Goal: Task Accomplishment & Management: Manage account settings

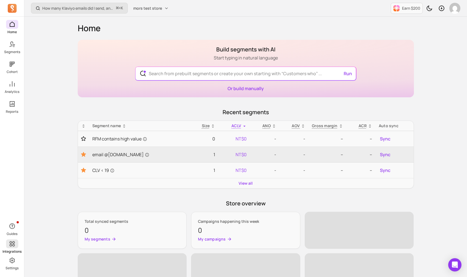
click at [15, 244] on icon at bounding box center [12, 244] width 7 height 7
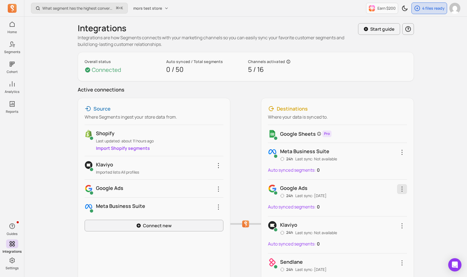
click at [398, 188] on button "button" at bounding box center [402, 189] width 10 height 10
click at [374, 162] on div "Google Sheets Pro Meta business suite 24h Last sync: Not available Auto synced …" at bounding box center [337, 226] width 139 height 202
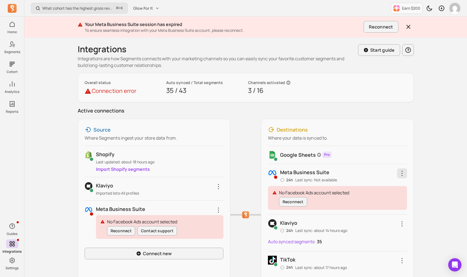
click at [403, 175] on icon "button" at bounding box center [402, 173] width 7 height 7
click at [431, 196] on div "What cohort has the highest gross revenue over time? ⌘ + K Glow For It Earn $20…" at bounding box center [245, 198] width 443 height 397
click at [401, 168] on div "Meta business suite 24h Last sync: Not available No Facebook Ads account select…" at bounding box center [337, 189] width 139 height 51
click at [403, 173] on icon "button" at bounding box center [402, 173] width 7 height 7
click at [400, 177] on button "button" at bounding box center [402, 173] width 10 height 10
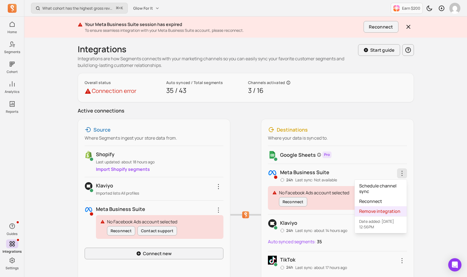
click at [385, 212] on span "Remove integration" at bounding box center [379, 212] width 41 height 6
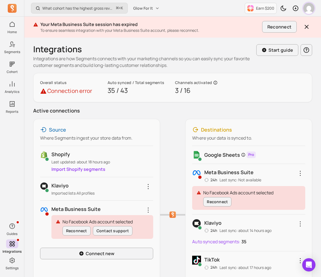
drag, startPoint x: 314, startPoint y: 10, endPoint x: 310, endPoint y: 11, distance: 3.6
click at [314, 10] on img "button" at bounding box center [308, 8] width 11 height 11
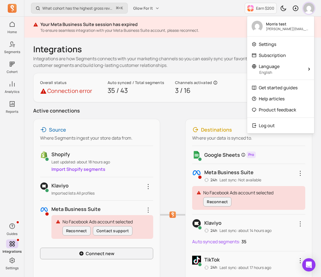
click at [308, 11] on img "button" at bounding box center [308, 8] width 11 height 11
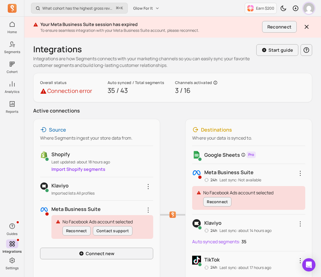
click at [308, 11] on img "button" at bounding box center [308, 8] width 11 height 11
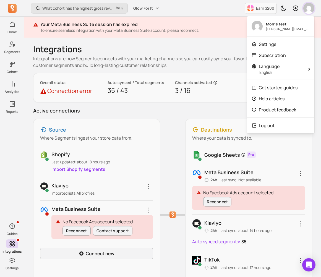
click at [308, 11] on img "button" at bounding box center [308, 8] width 11 height 11
